Goal: Communication & Community: Answer question/provide support

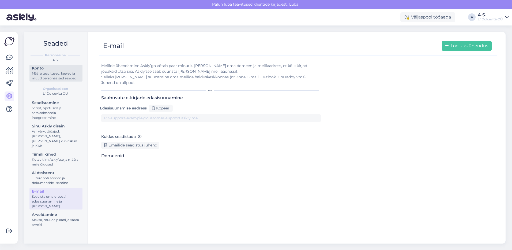
type input "[DOMAIN_NAME][EMAIL_ADDRESS][DOMAIN_NAME]"
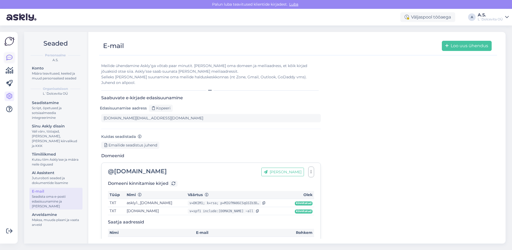
click at [9, 57] on icon at bounding box center [9, 57] width 6 height 6
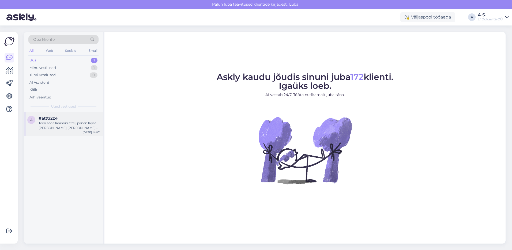
click at [57, 125] on div "Teen seda lähiminutitel, panen lapse [PERSON_NAME] [PERSON_NAME] siis tseki." at bounding box center [69, 126] width 61 height 10
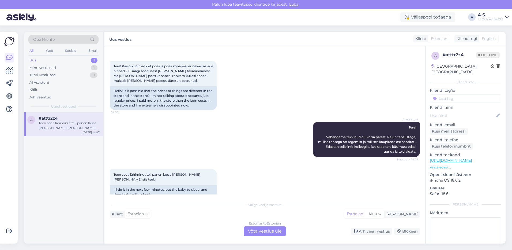
scroll to position [29, 0]
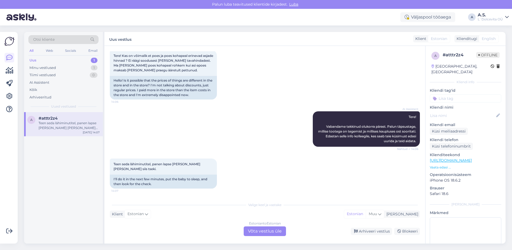
click at [258, 233] on div "Estonian to Estonian Võta vestlus üle" at bounding box center [265, 231] width 42 height 10
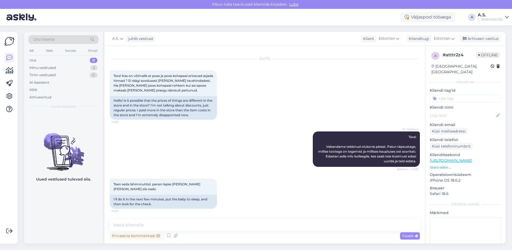
scroll to position [9, 0]
click at [233, 226] on textarea at bounding box center [265, 224] width 310 height 11
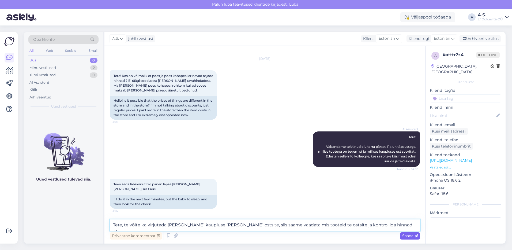
type textarea "Tere, te võite ka kirjutada [PERSON_NAME] kaupluse [PERSON_NAME] ostsite, siis …"
click at [405, 238] on span "Saada" at bounding box center [410, 235] width 16 height 5
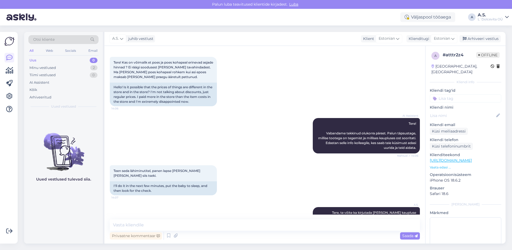
scroll to position [42, 0]
